Goal: Transaction & Acquisition: Purchase product/service

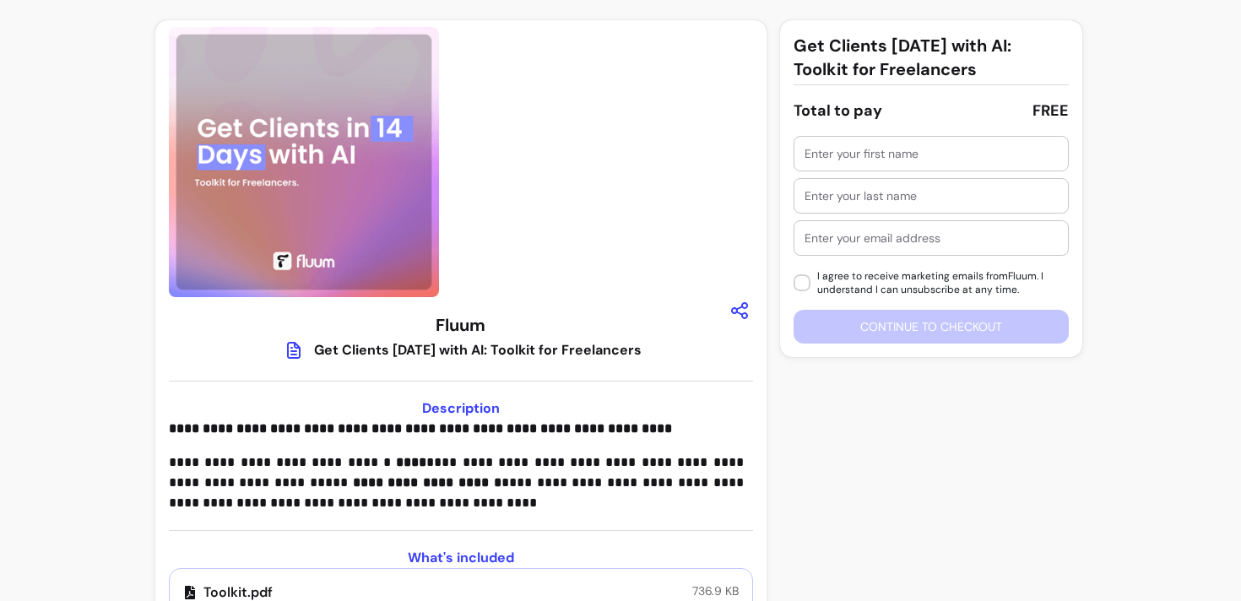
click at [825, 157] on input "text" at bounding box center [931, 153] width 253 height 17
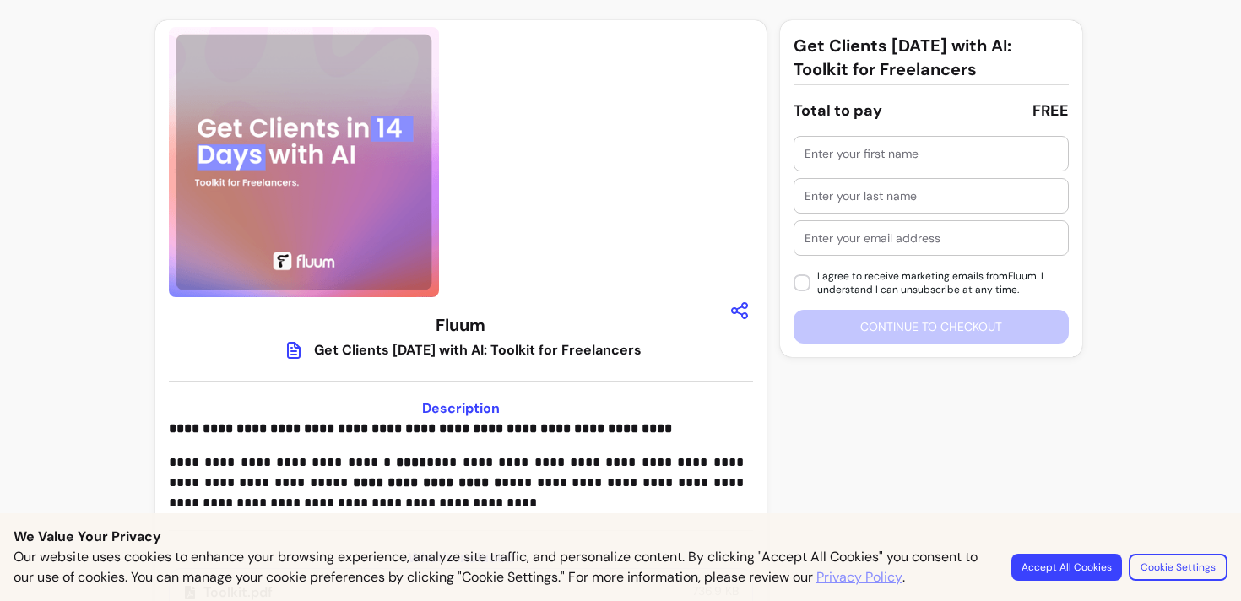
click at [825, 157] on input "text" at bounding box center [931, 153] width 253 height 17
type input "Mark"
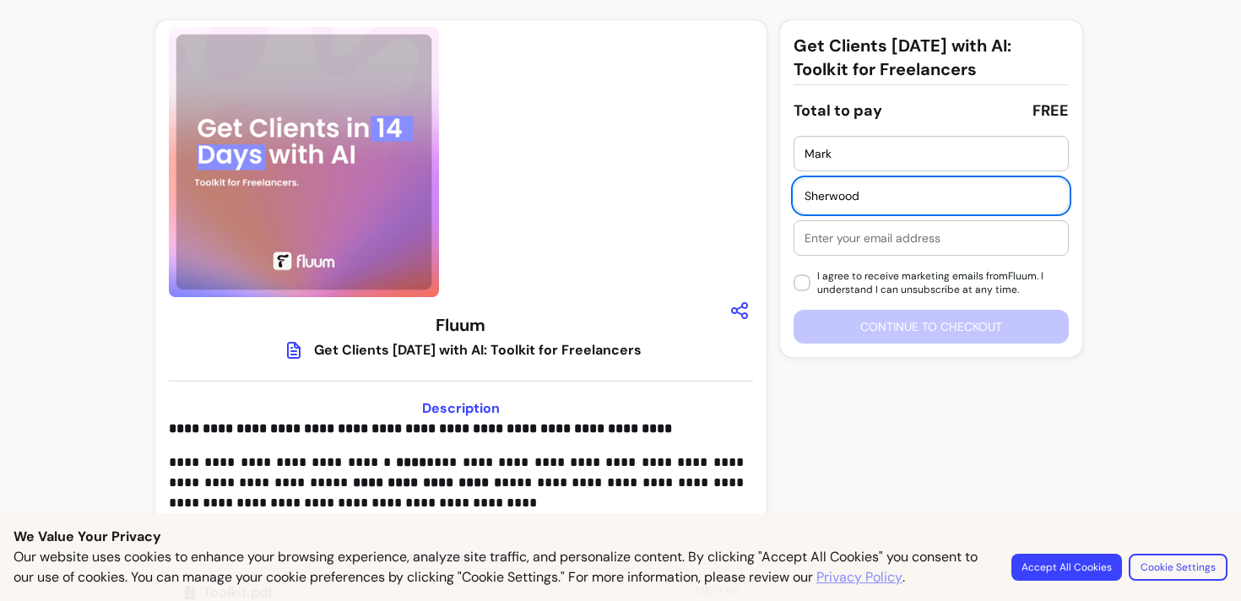
type input "Sherwood"
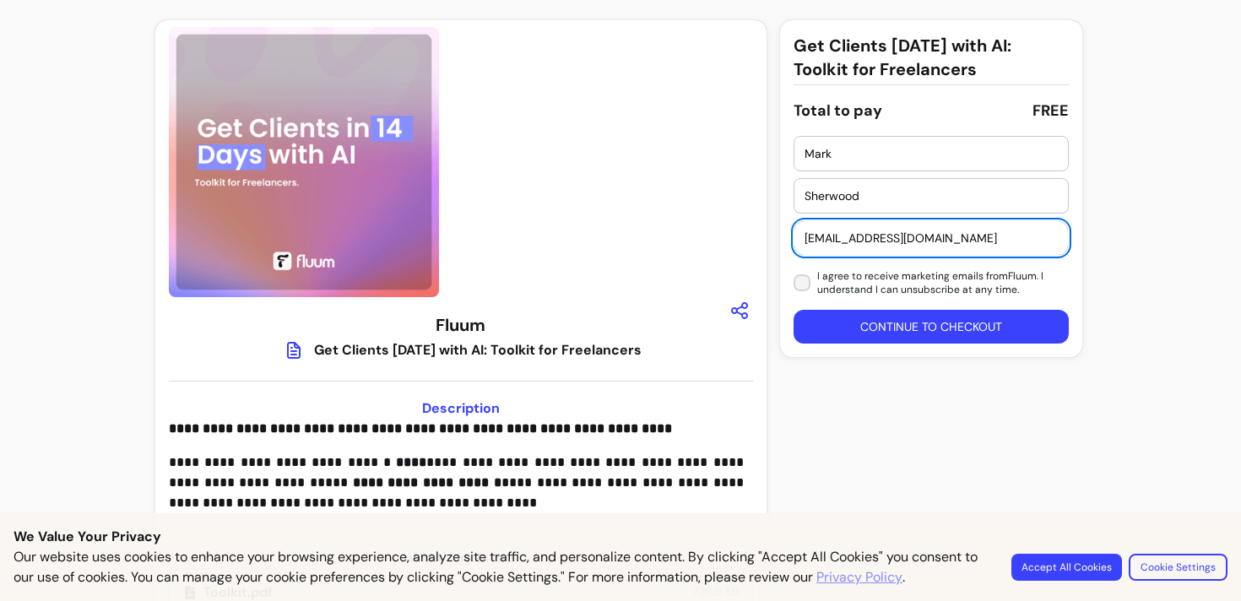
type input "mark@sherwoodcx.com"
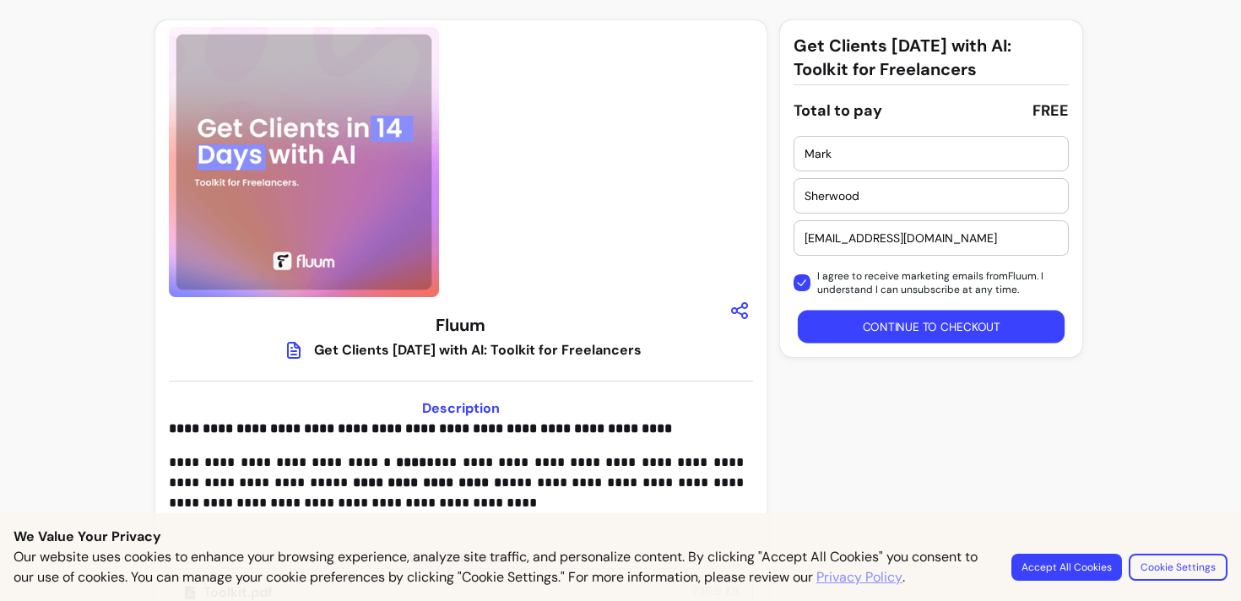
click at [908, 328] on button "Continue to checkout" at bounding box center [932, 327] width 268 height 33
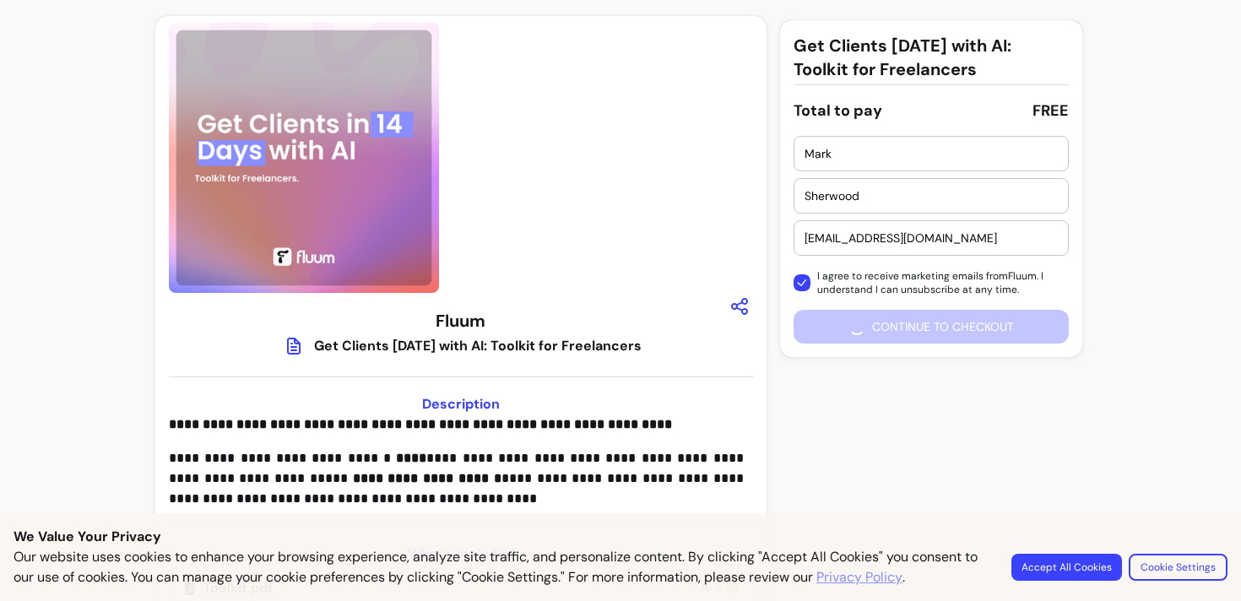
scroll to position [79, 0]
